Goal: Task Accomplishment & Management: Manage account settings

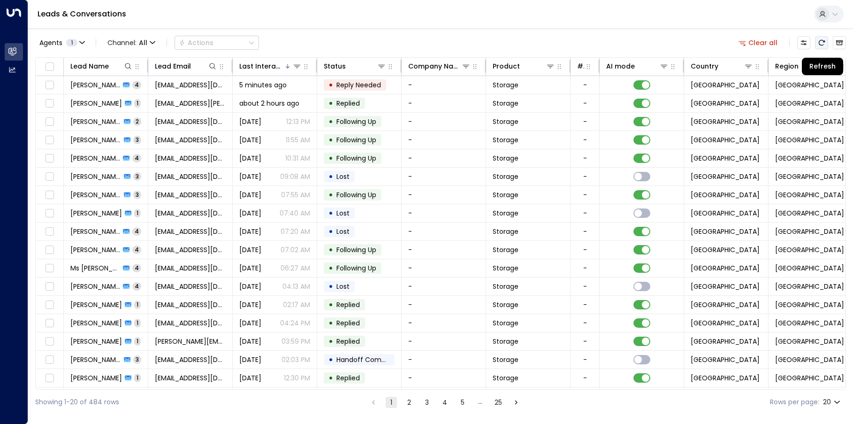
click at [824, 43] on icon "Refresh" at bounding box center [822, 43] width 8 height 8
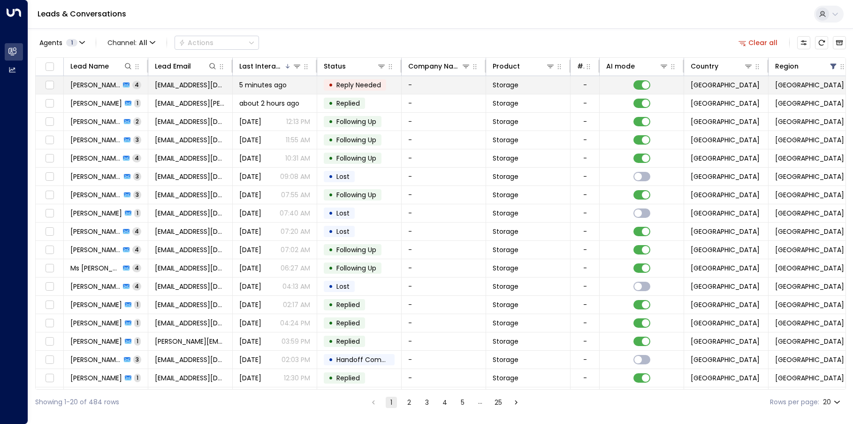
click at [367, 85] on span "Reply Needed" at bounding box center [358, 84] width 45 height 9
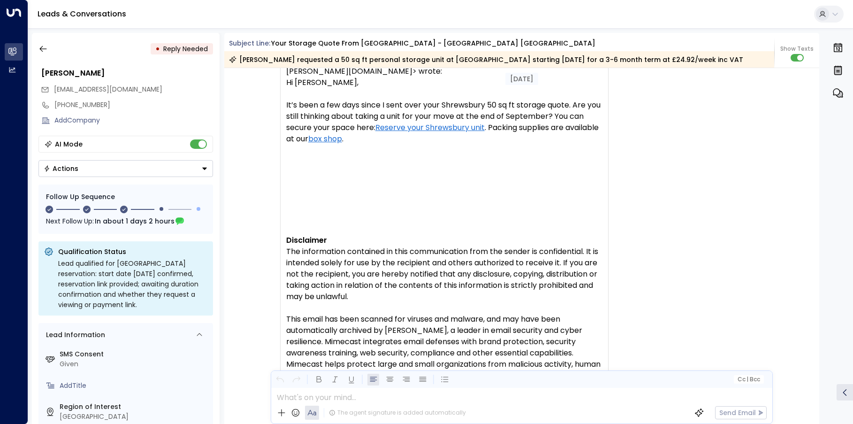
scroll to position [1905, 0]
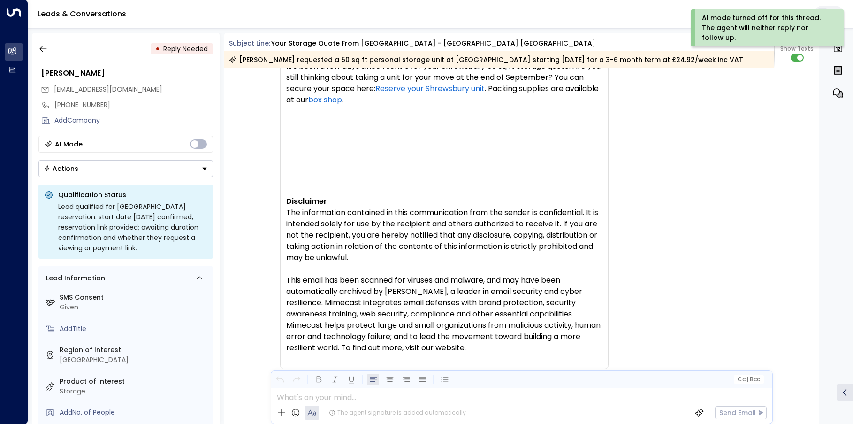
click at [206, 168] on icon "Button group with a nested menu" at bounding box center [204, 169] width 5 height 2
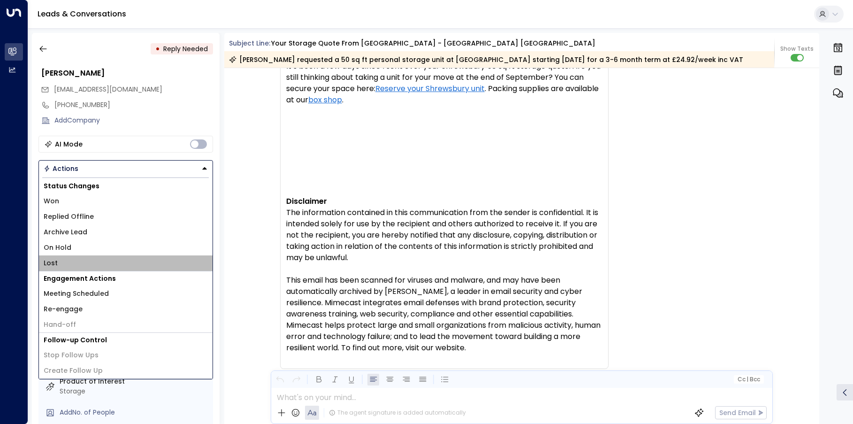
click at [66, 259] on li "Lost" at bounding box center [126, 262] width 174 height 15
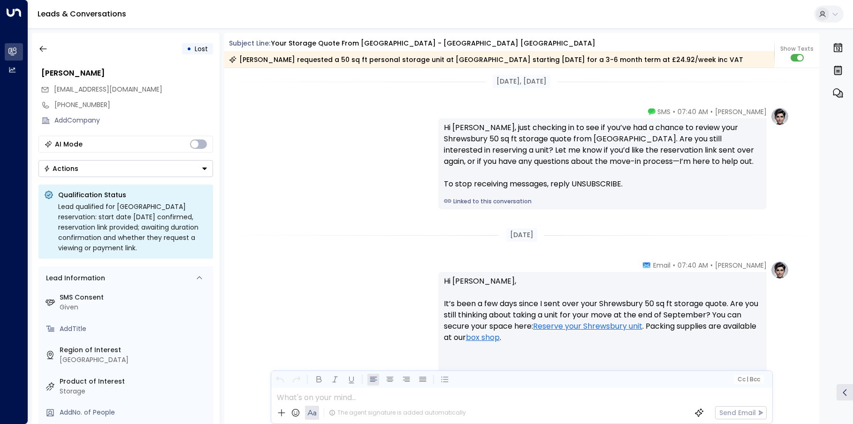
scroll to position [1314, 0]
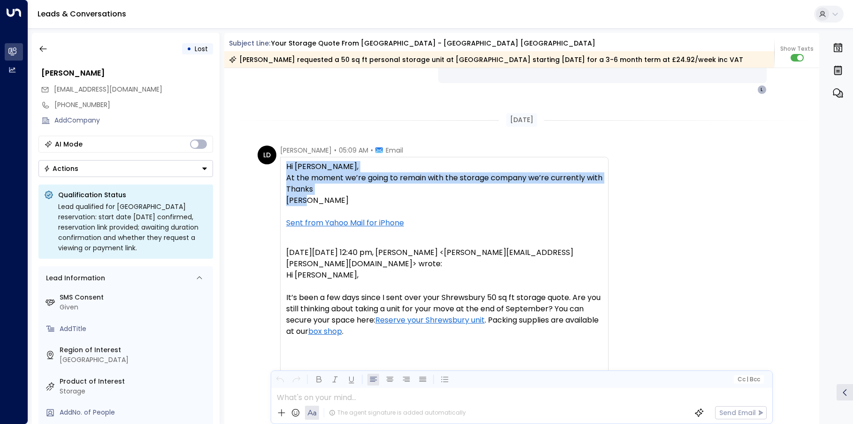
drag, startPoint x: 312, startPoint y: 205, endPoint x: 279, endPoint y: 161, distance: 54.7
click at [280, 161] on div "Hi [PERSON_NAME], At the moment we’re going to remain with the storage company …" at bounding box center [444, 378] width 329 height 443
drag, startPoint x: 279, startPoint y: 161, endPoint x: 307, endPoint y: 168, distance: 29.0
copy div "Hi [PERSON_NAME], At the moment we’re going to remain with the storage company …"
click at [42, 50] on icon "button" at bounding box center [42, 48] width 9 height 9
